Goal: Browse casually: Explore the website without a specific task or goal

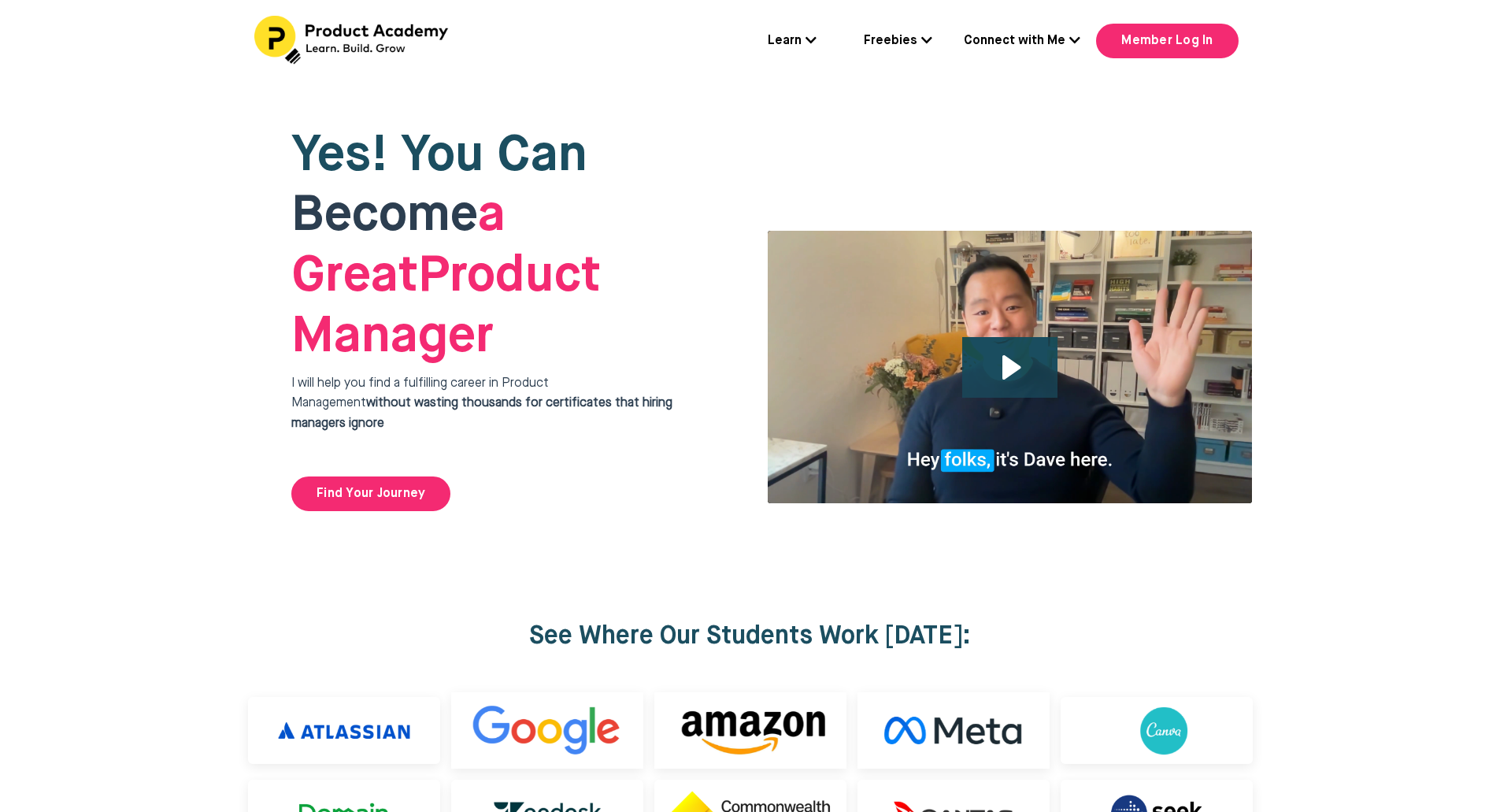
scroll to position [134, 0]
